Goal: Find contact information: Find contact information

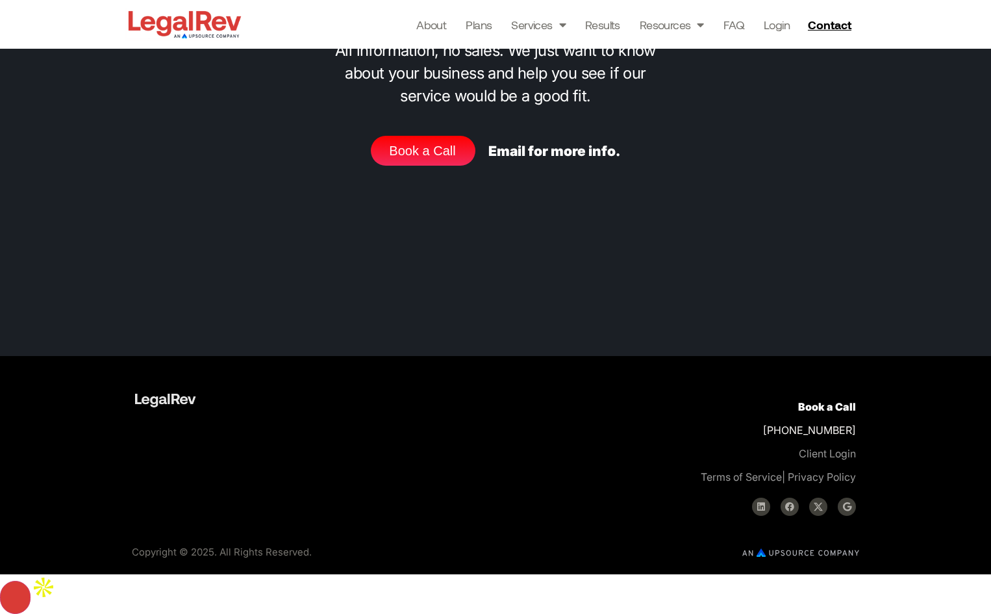
scroll to position [5771, 0]
click at [434, 19] on link "About" at bounding box center [431, 25] width 30 height 18
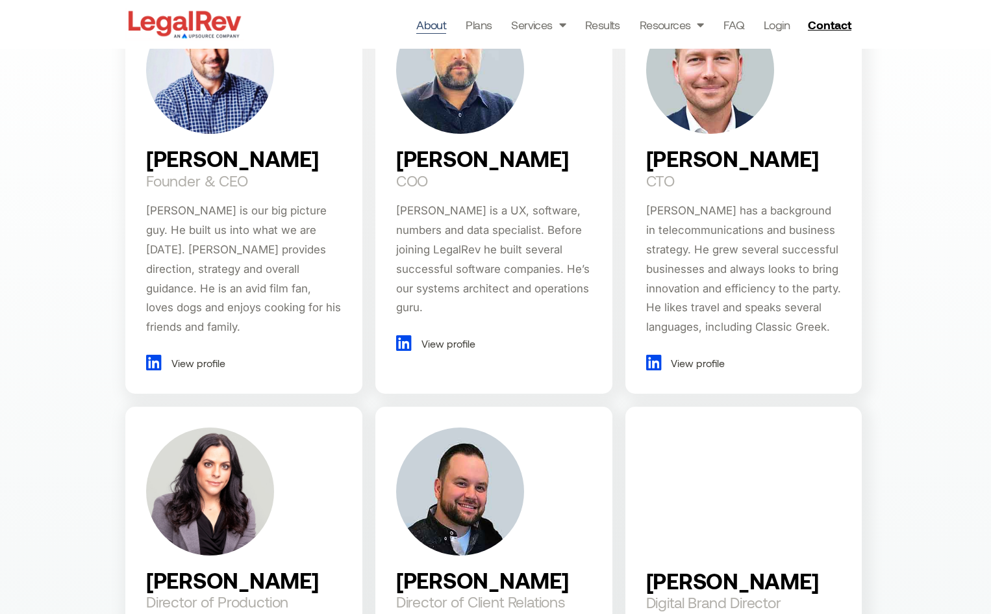
scroll to position [844, 0]
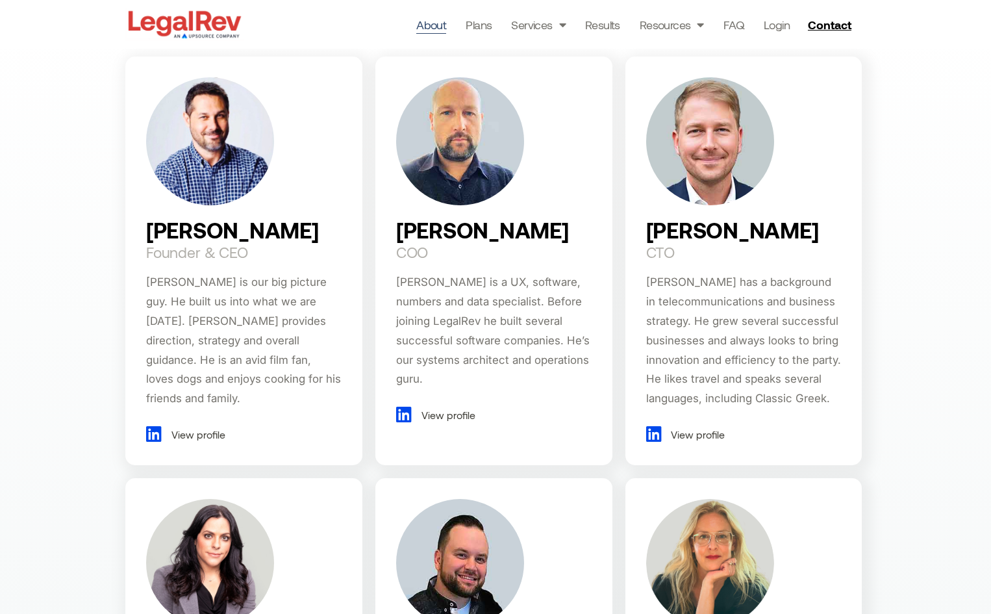
click at [155, 425] on icon at bounding box center [157, 434] width 22 height 18
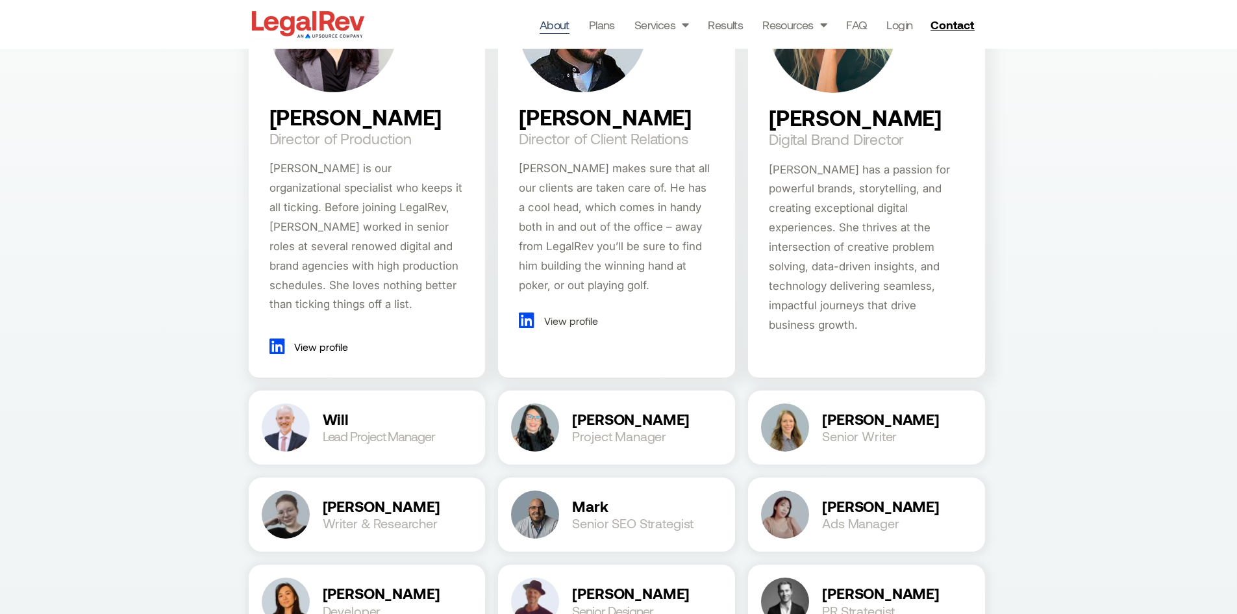
scroll to position [1299, 0]
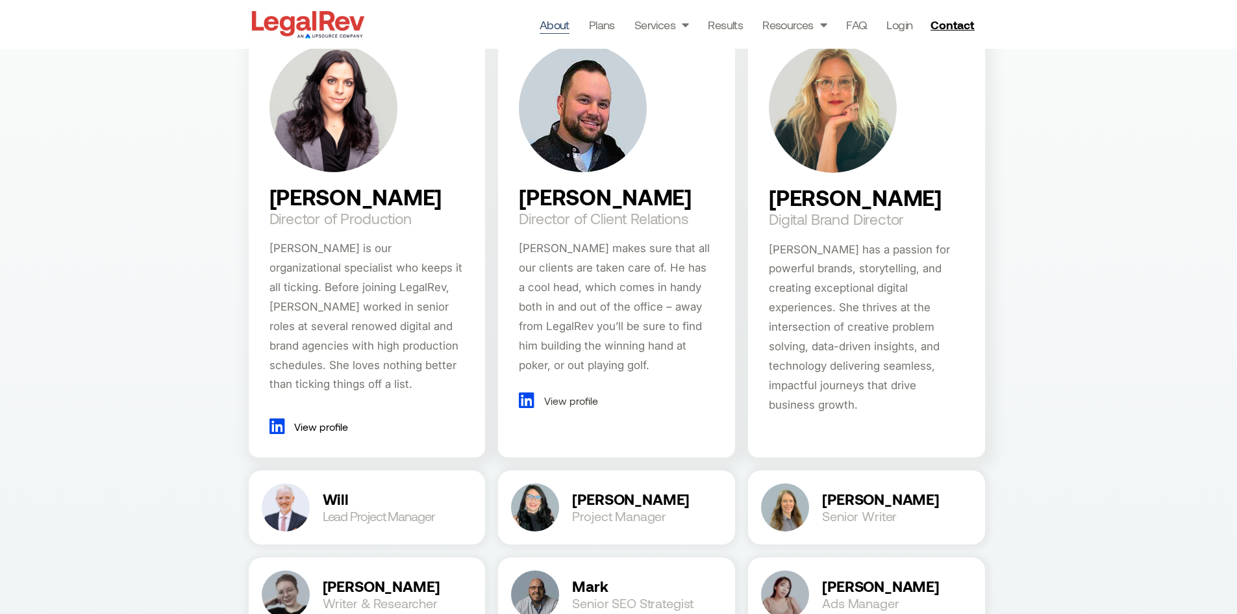
click at [558, 395] on span "View profile" at bounding box center [569, 400] width 57 height 19
